Goal: Task Accomplishment & Management: Use online tool/utility

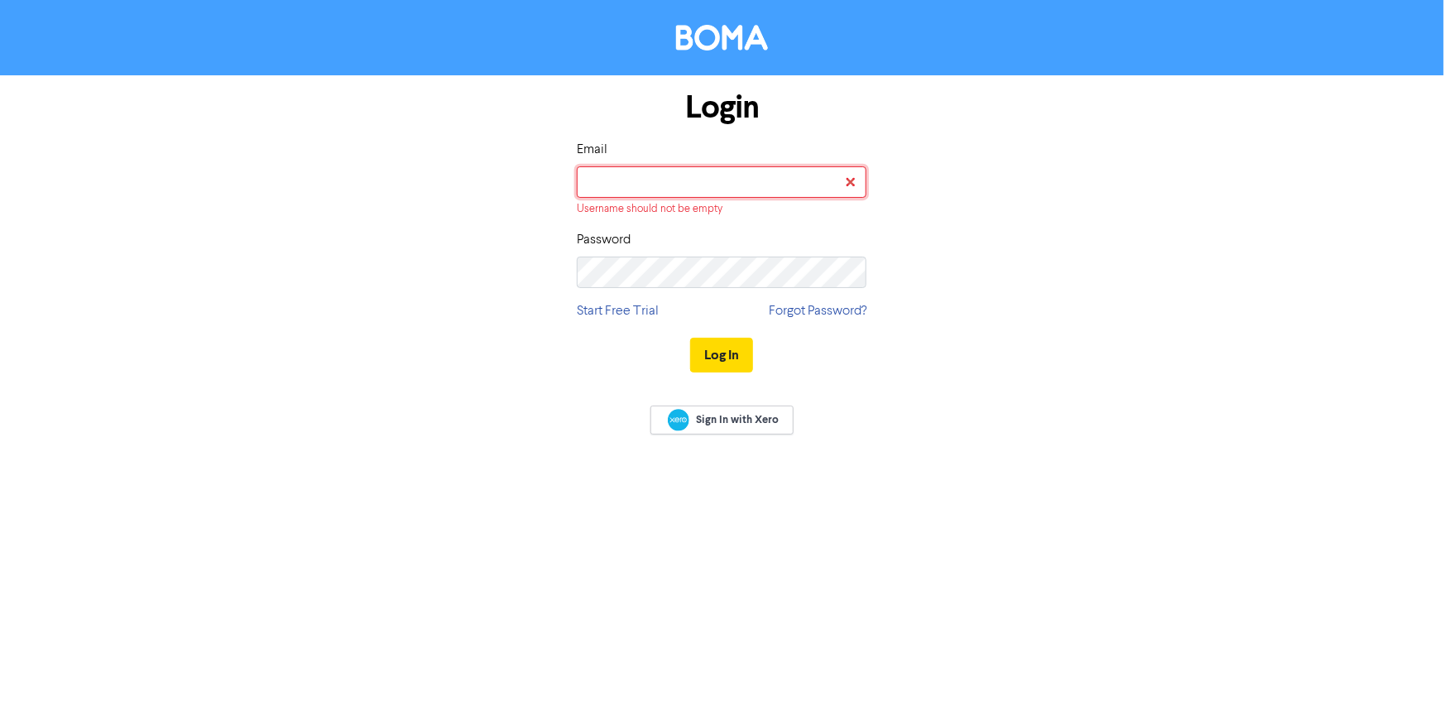
click at [588, 189] on input "email" at bounding box center [722, 181] width 290 height 31
type input "[PERSON_NAME][EMAIL_ADDRESS][DOMAIN_NAME]"
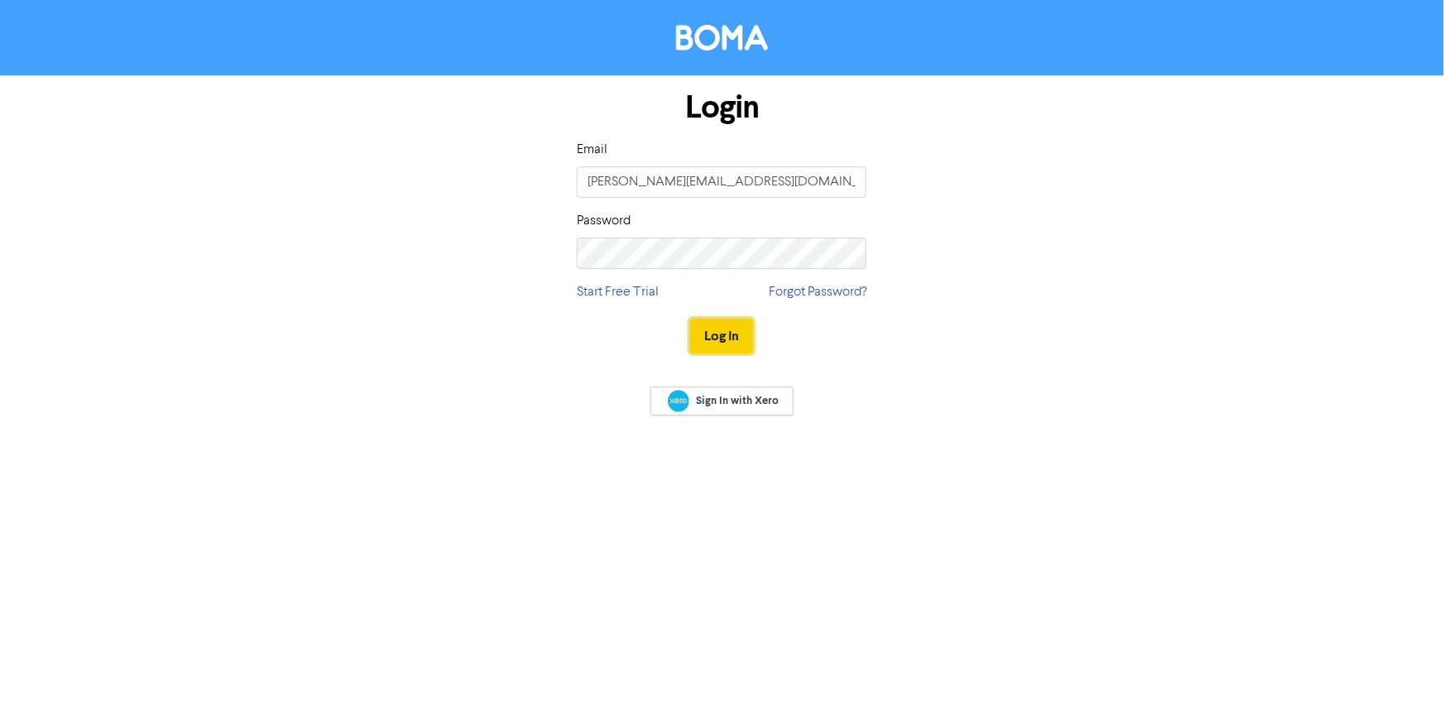
click at [720, 334] on button "Log In" at bounding box center [721, 336] width 63 height 35
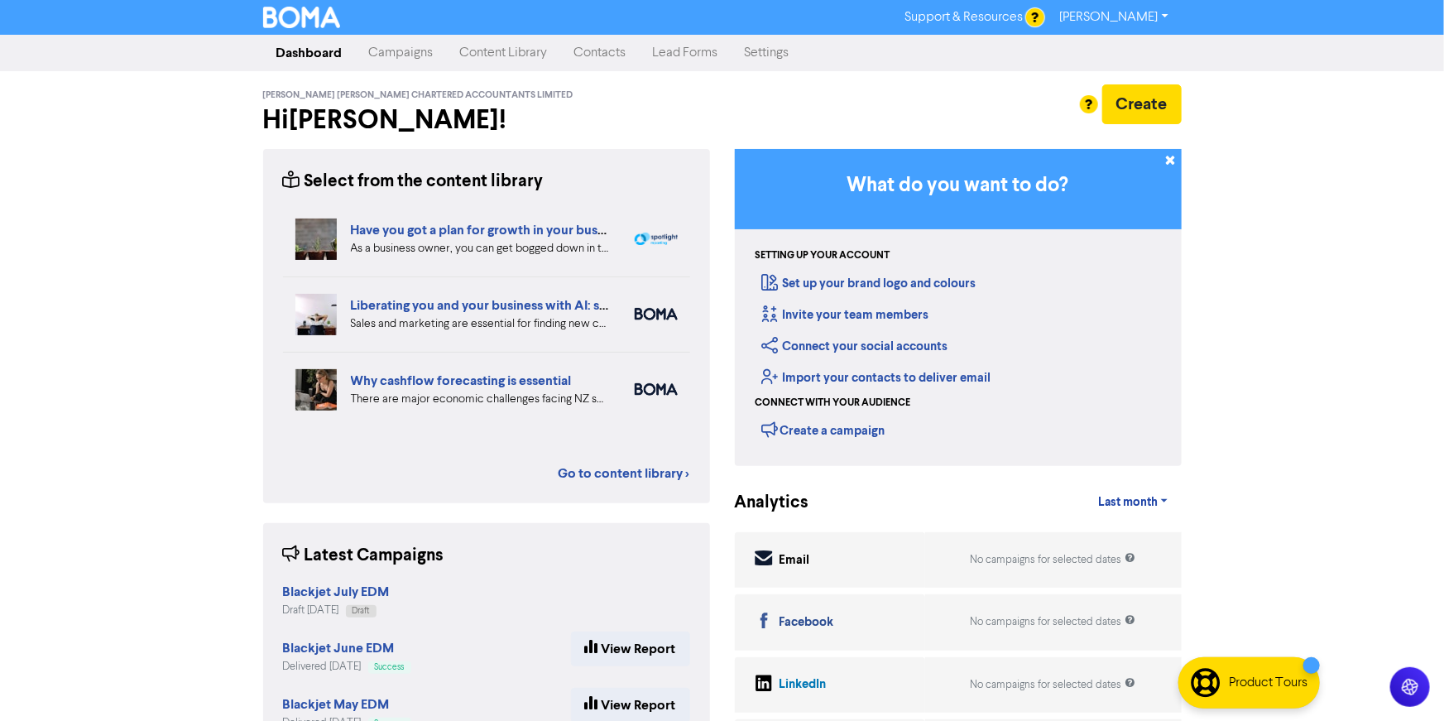
click at [401, 46] on link "Campaigns" at bounding box center [401, 52] width 91 height 33
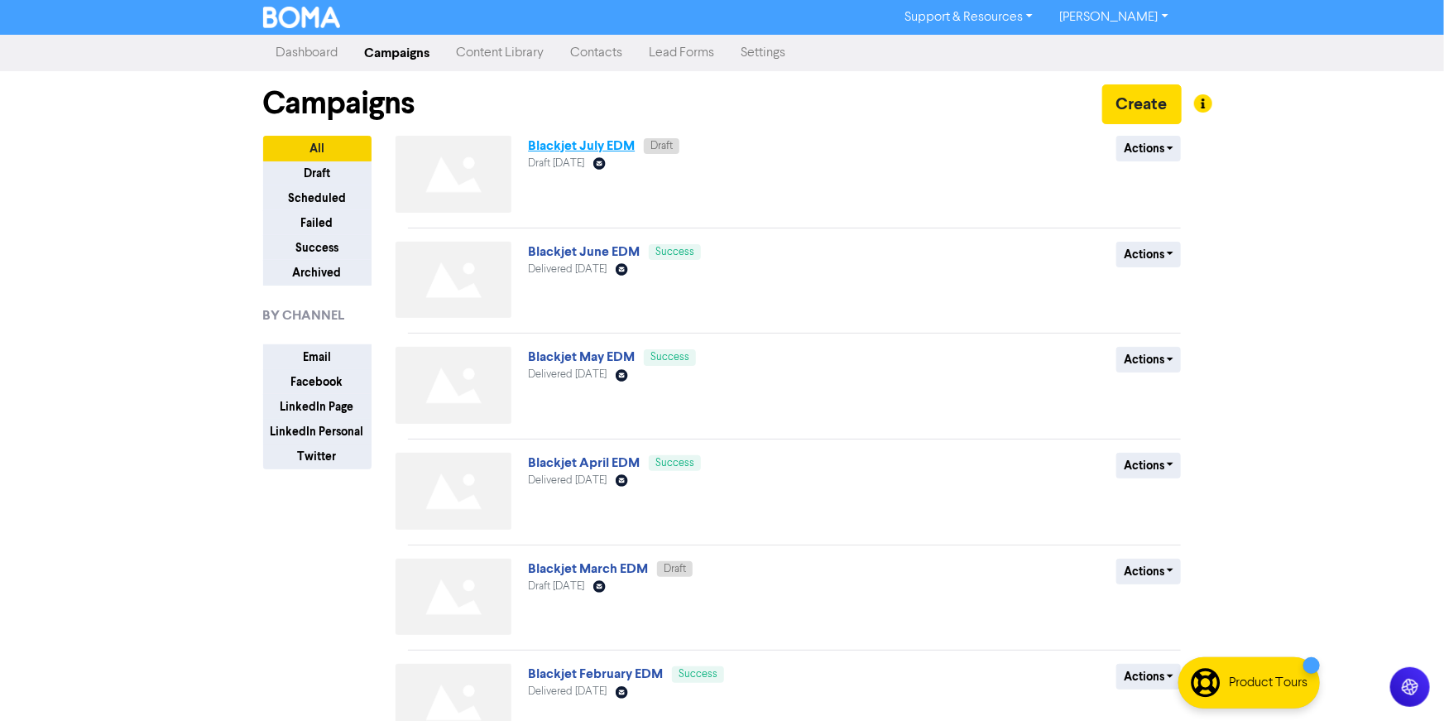
click at [574, 145] on link "Blackjet July EDM" at bounding box center [581, 145] width 107 height 17
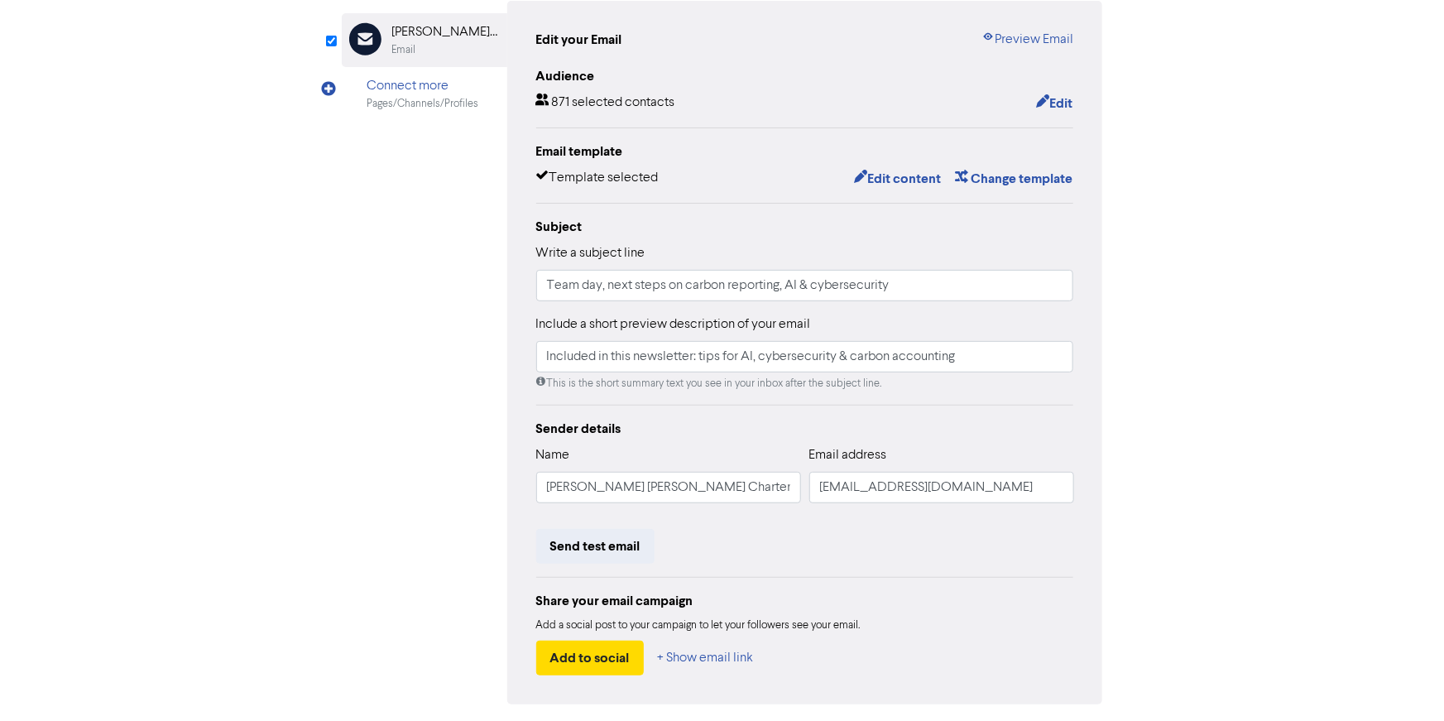
scroll to position [170, 0]
click at [893, 180] on button "Edit content" at bounding box center [897, 177] width 89 height 22
